Goal: Task Accomplishment & Management: Use online tool/utility

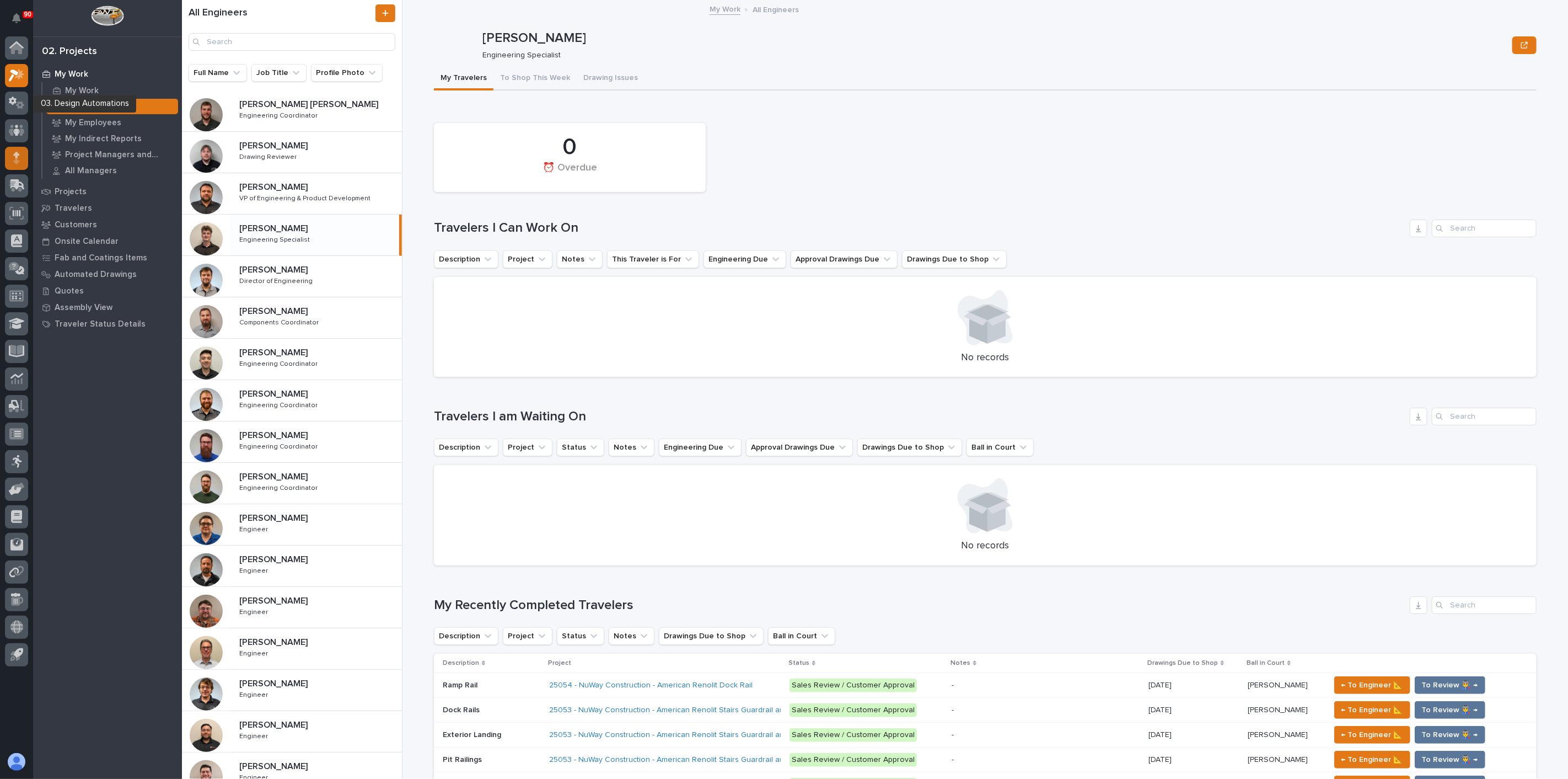
click at [20, 158] on div at bounding box center [16, 158] width 23 height 23
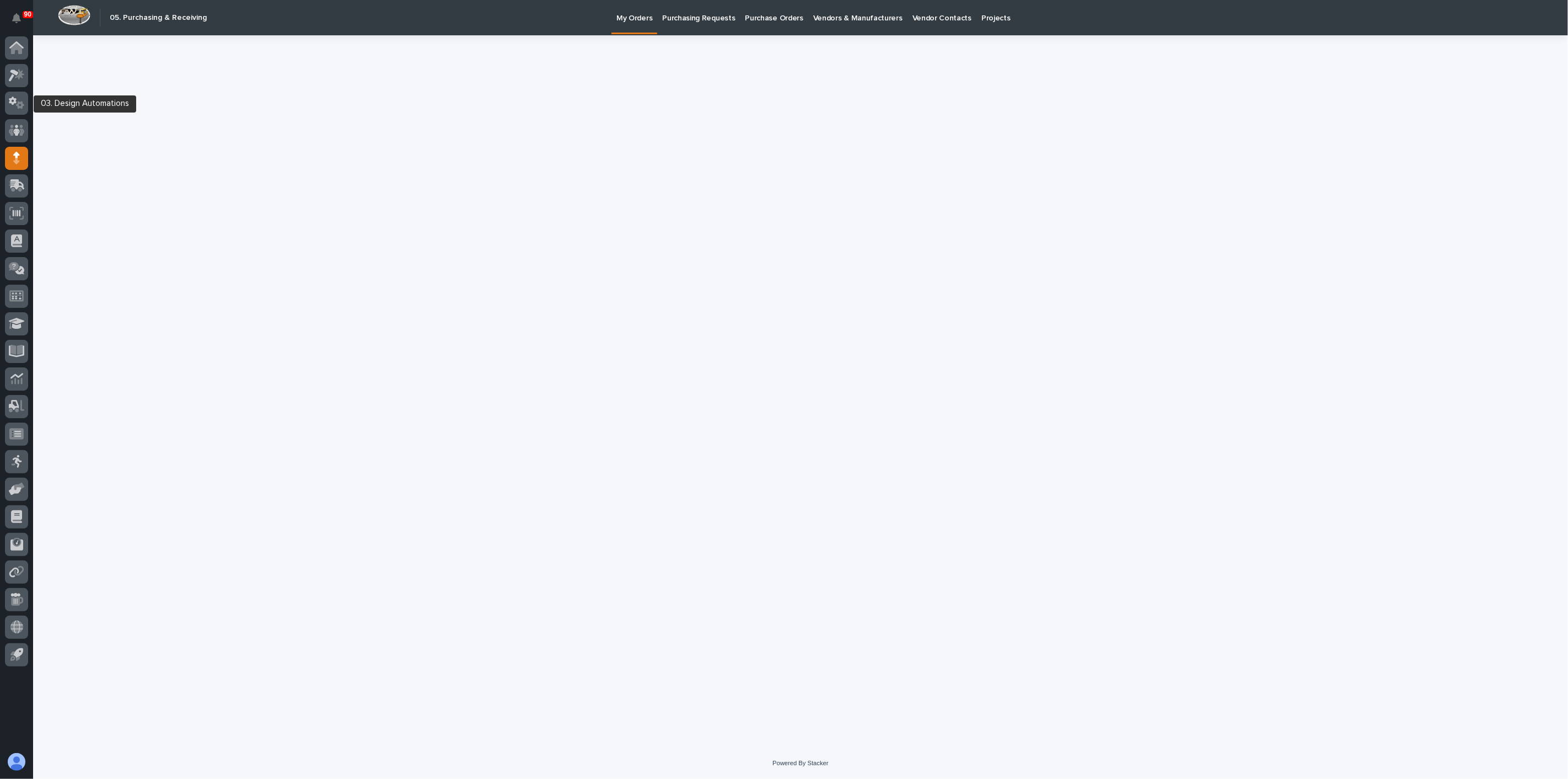
click at [22, 109] on div at bounding box center [16, 103] width 23 height 23
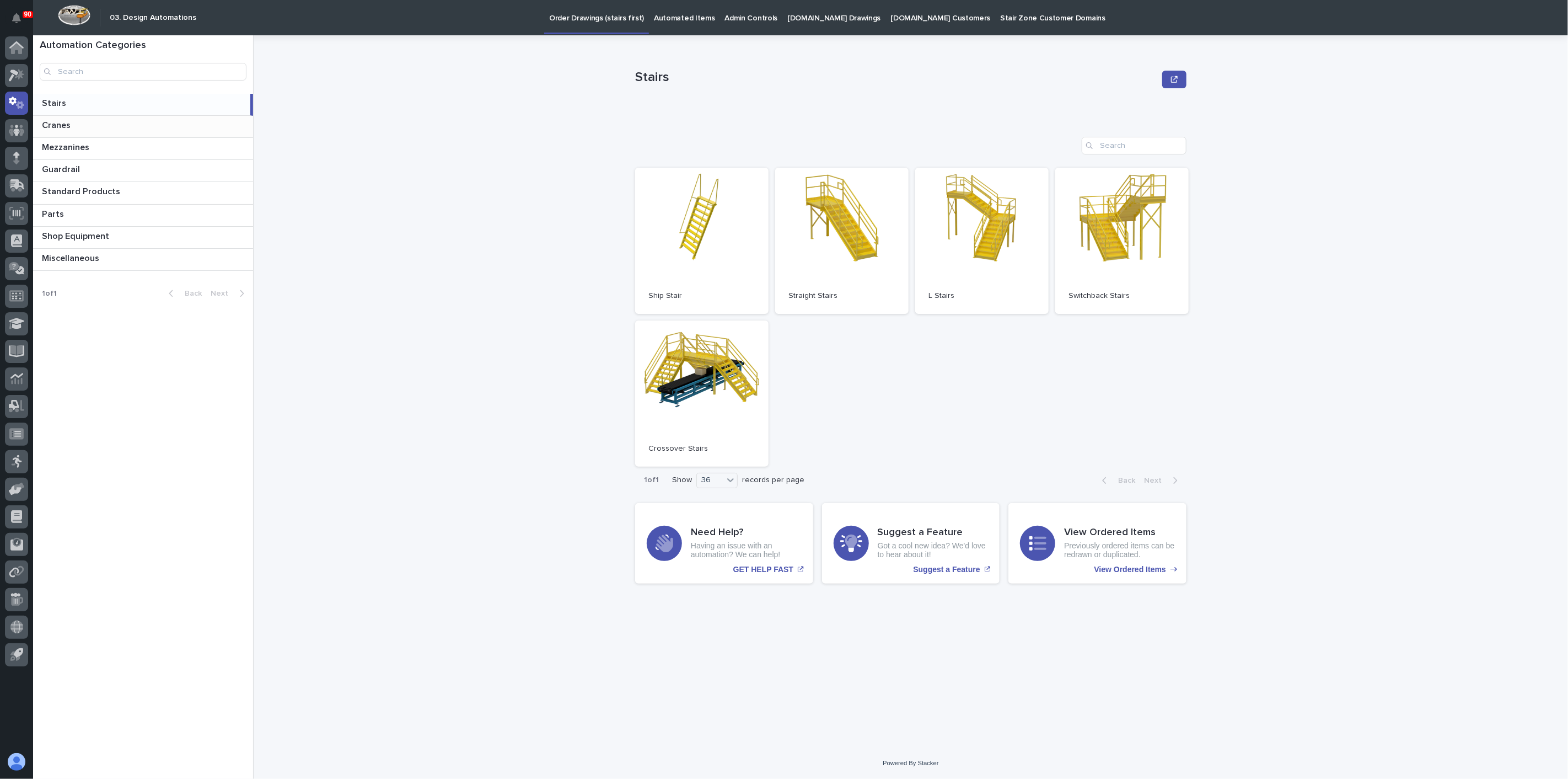
click at [89, 124] on p at bounding box center [145, 125] width 207 height 10
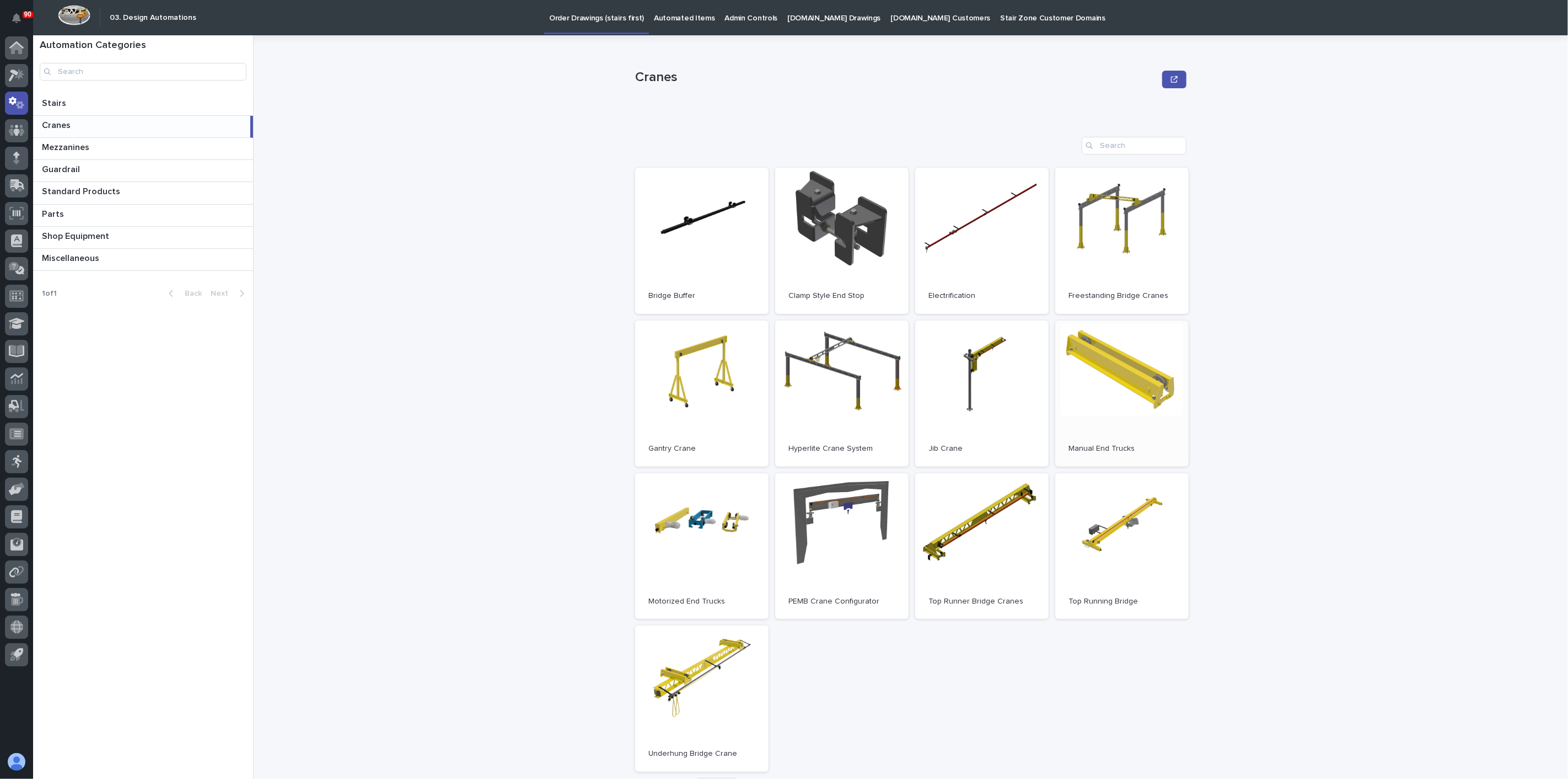
click at [1077, 414] on link "Open" at bounding box center [1122, 393] width 133 height 146
click at [692, 476] on link "Open" at bounding box center [701, 546] width 133 height 146
click at [1075, 547] on link "Open" at bounding box center [1122, 546] width 133 height 146
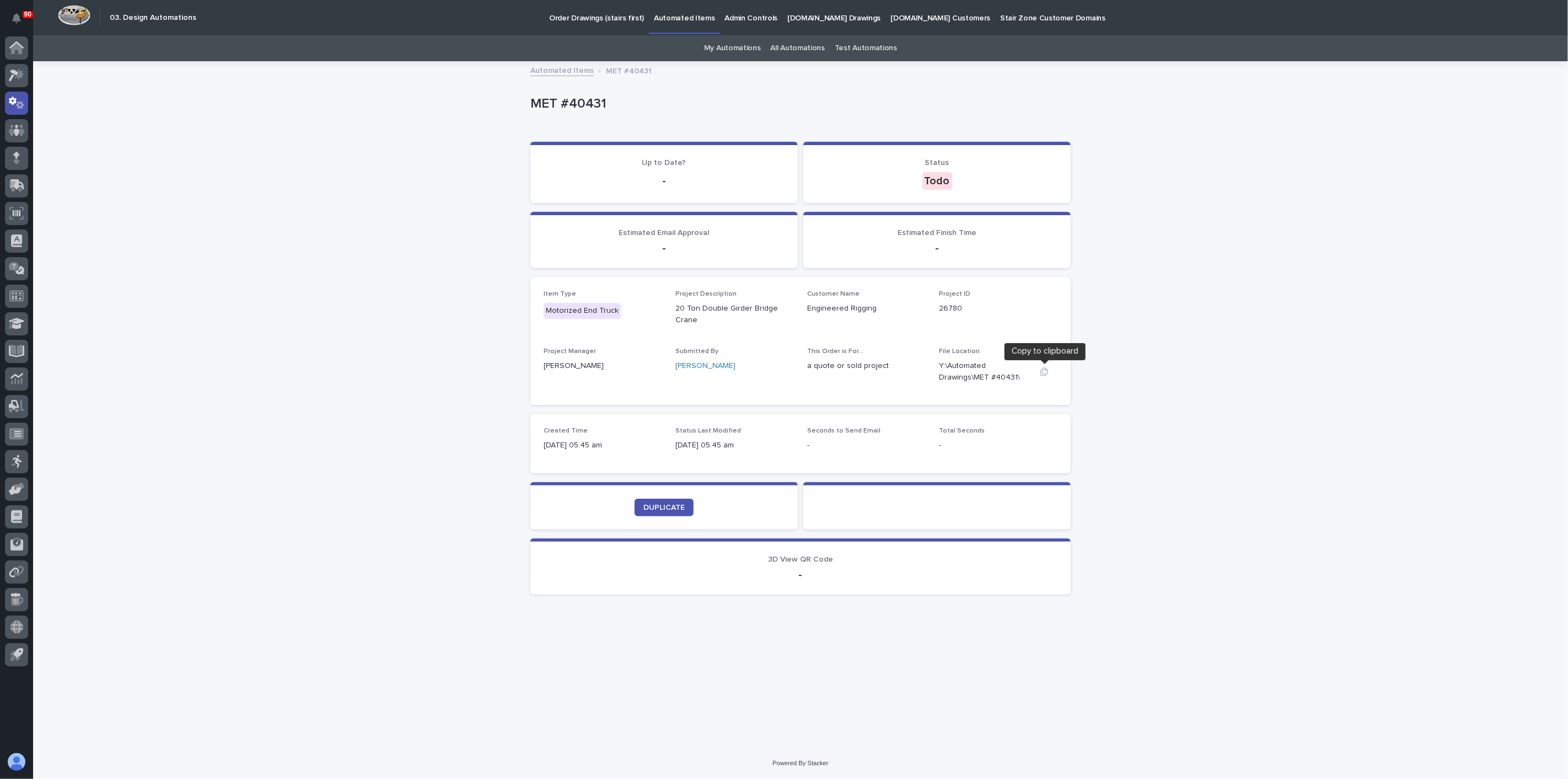
click at [1043, 370] on icon "button" at bounding box center [1044, 372] width 9 height 9
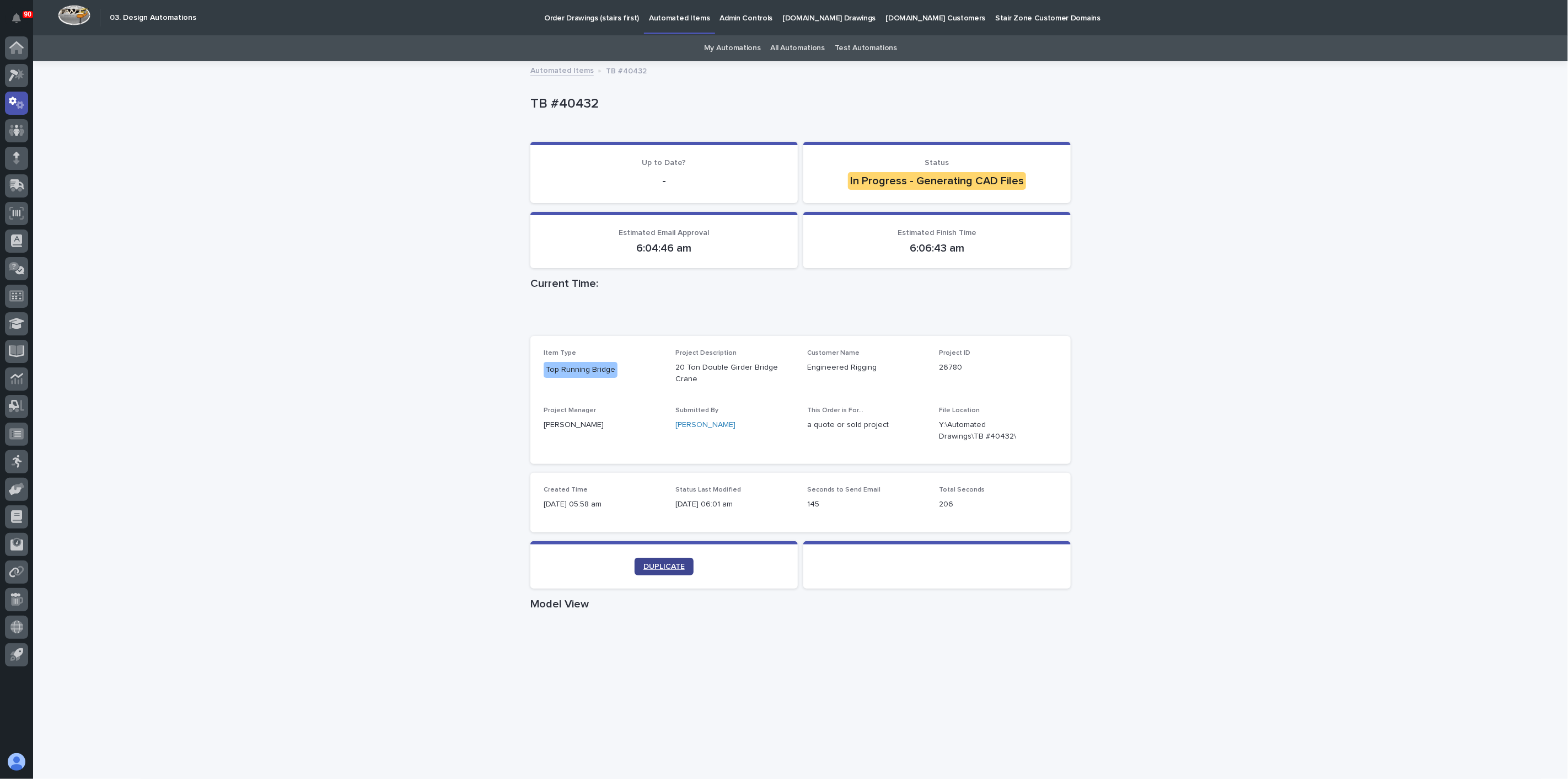
click at [652, 561] on link "DUPLICATE" at bounding box center [664, 566] width 59 height 18
